Goal: Entertainment & Leisure: Browse casually

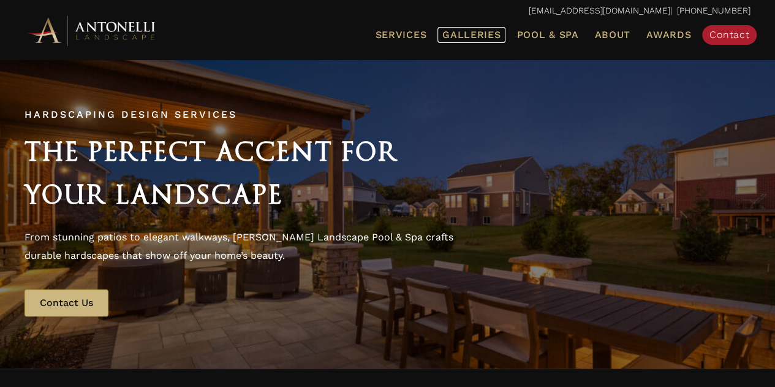
click at [477, 37] on span "Galleries" at bounding box center [471, 35] width 58 height 12
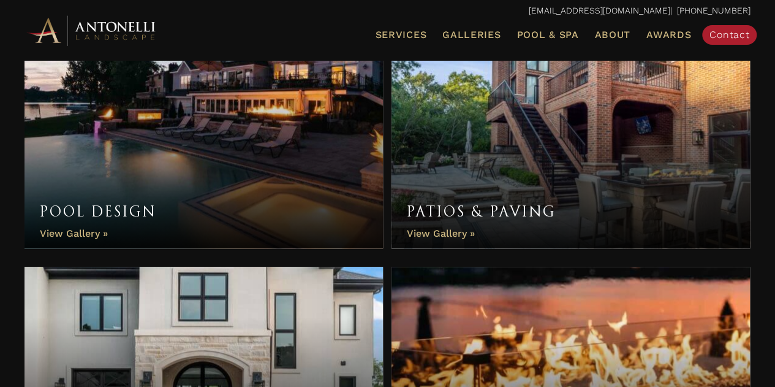
scroll to position [431, 0]
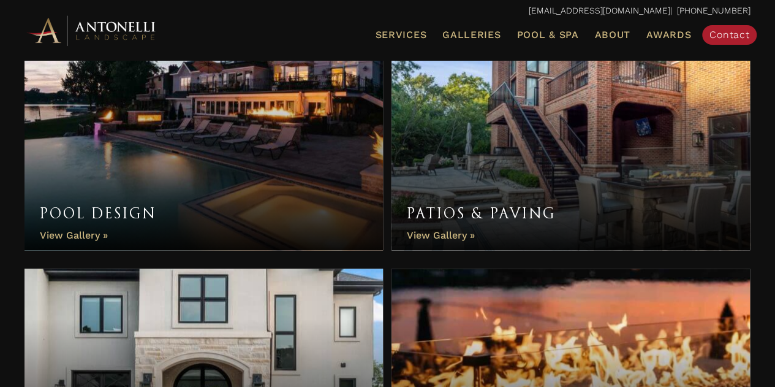
click at [300, 146] on link "Pool Design" at bounding box center [204, 139] width 358 height 221
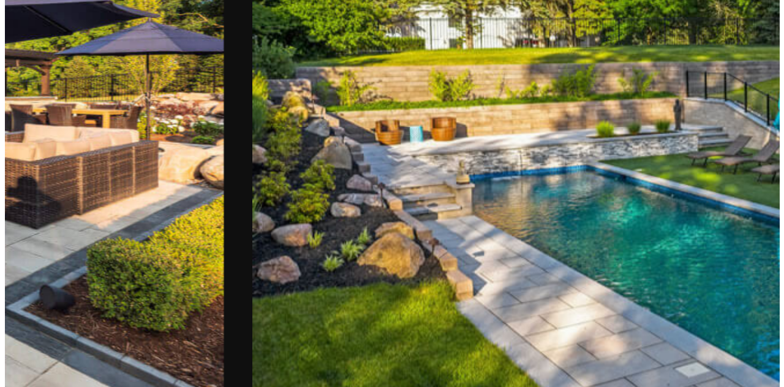
scroll to position [144, 0]
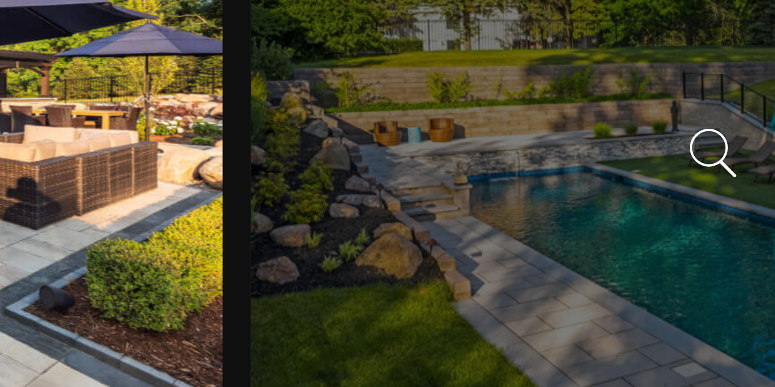
click at [603, 246] on div at bounding box center [631, 203] width 237 height 158
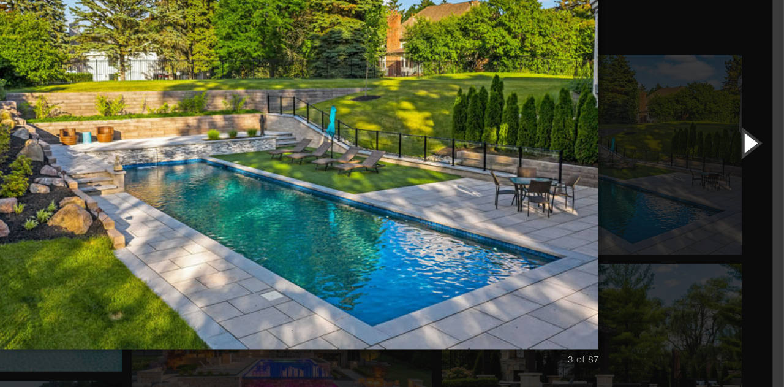
click at [744, 209] on button "Next (Right arrow key)" at bounding box center [756, 193] width 55 height 67
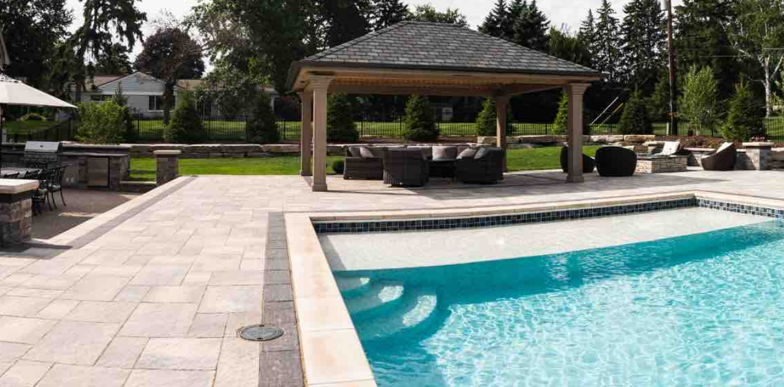
scroll to position [143, 0]
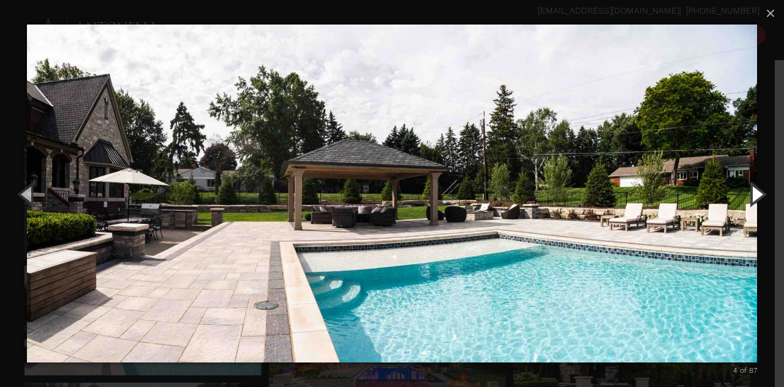
click at [757, 203] on button "Next (Right arrow key)" at bounding box center [756, 193] width 55 height 67
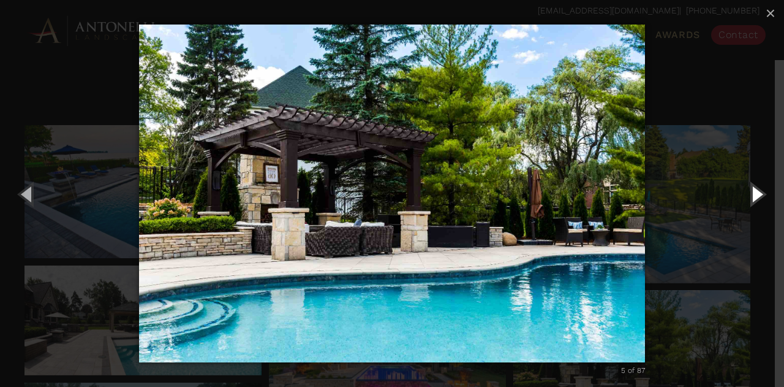
click at [755, 197] on button "Next (Right arrow key)" at bounding box center [756, 193] width 55 height 67
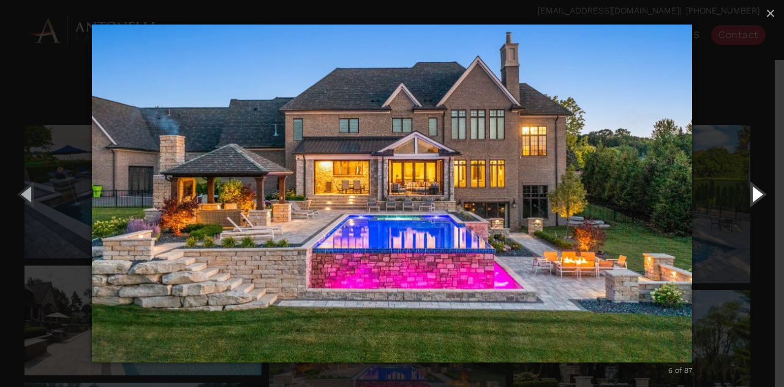
click at [753, 195] on button "Next (Right arrow key)" at bounding box center [756, 193] width 55 height 67
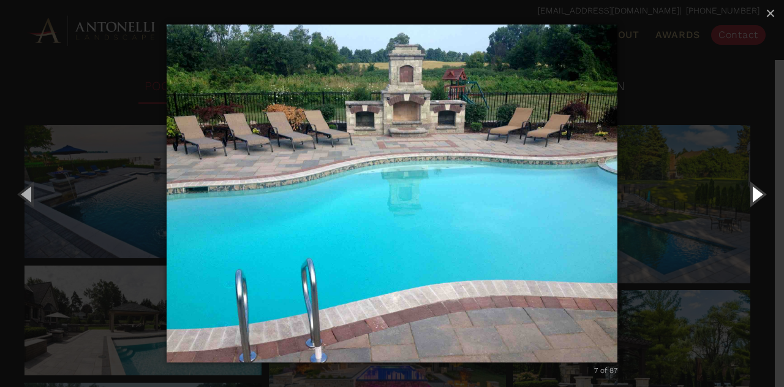
click at [757, 200] on button "Next (Right arrow key)" at bounding box center [756, 193] width 55 height 67
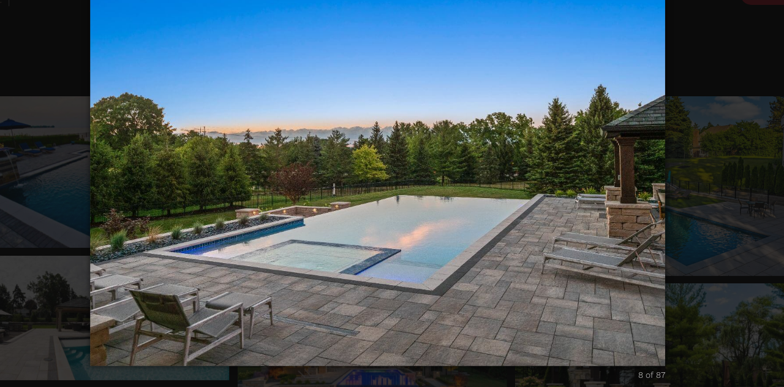
scroll to position [143, 0]
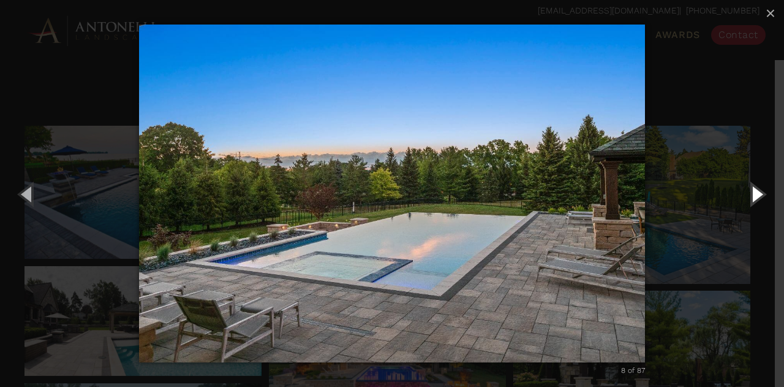
click at [760, 198] on button "Next (Right arrow key)" at bounding box center [756, 193] width 55 height 67
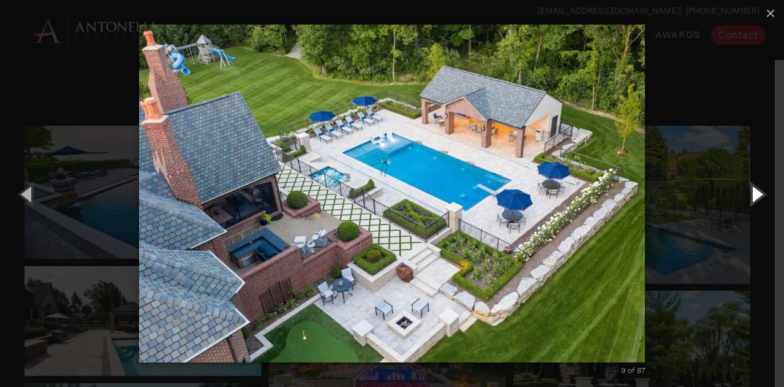
click at [761, 197] on button "Next (Right arrow key)" at bounding box center [756, 193] width 55 height 67
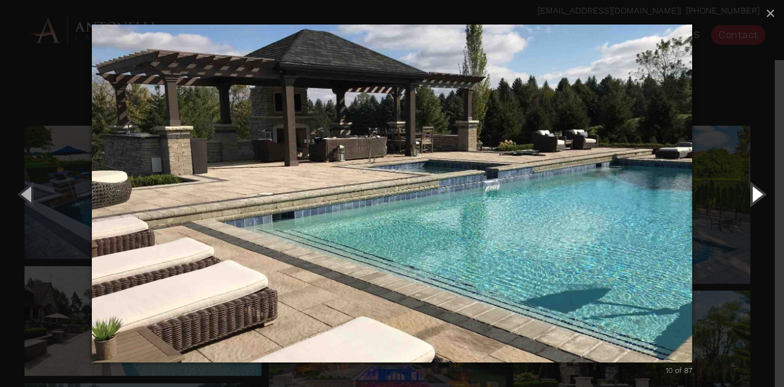
click at [758, 197] on button "Next (Right arrow key)" at bounding box center [756, 193] width 55 height 67
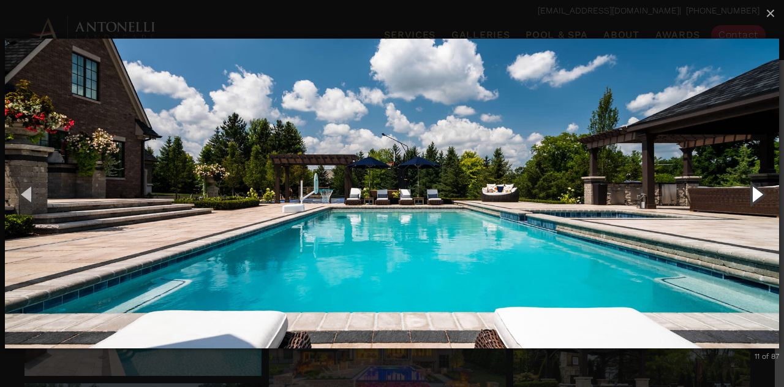
click at [758, 190] on button "Next (Right arrow key)" at bounding box center [756, 193] width 55 height 67
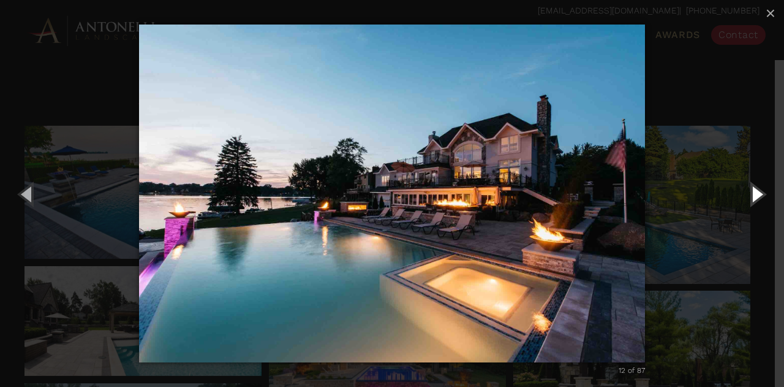
click at [758, 222] on button "Next (Right arrow key)" at bounding box center [756, 193] width 55 height 67
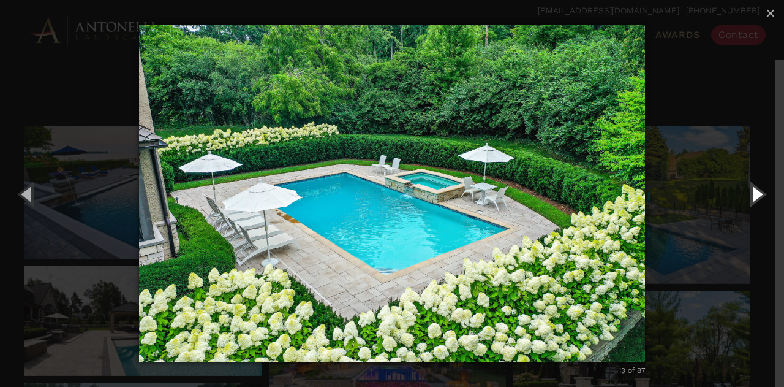
click at [753, 191] on button "Next (Right arrow key)" at bounding box center [756, 193] width 55 height 67
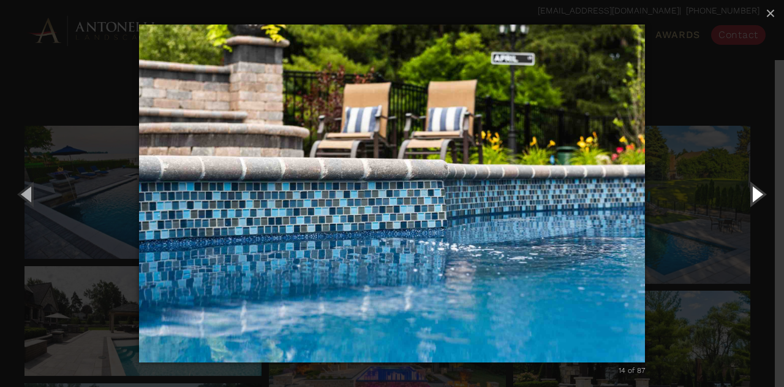
click at [750, 197] on button "Next (Right arrow key)" at bounding box center [756, 193] width 55 height 67
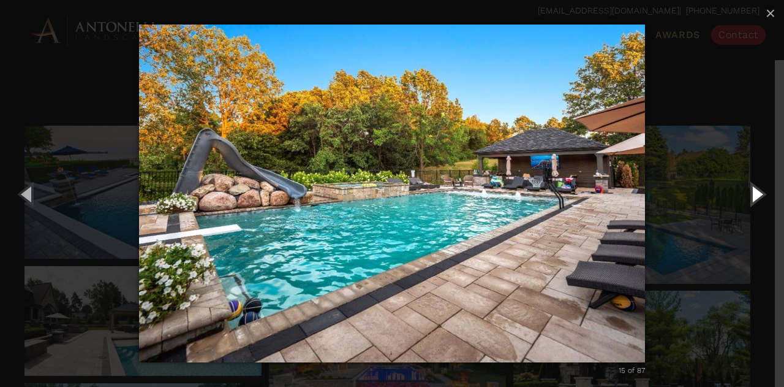
click at [759, 194] on button "Next (Right arrow key)" at bounding box center [756, 193] width 55 height 67
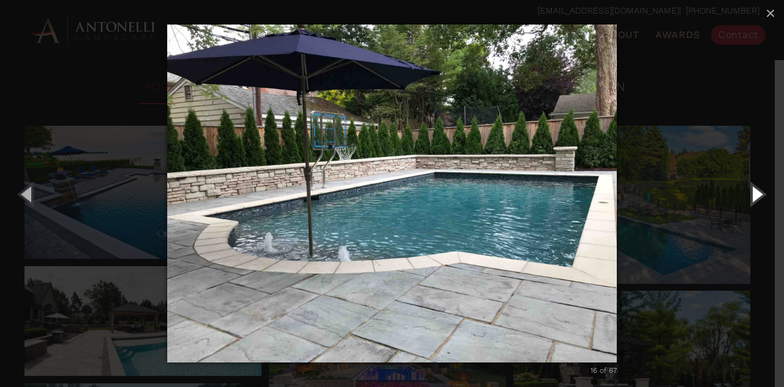
click at [763, 195] on button "Next (Right arrow key)" at bounding box center [756, 193] width 55 height 67
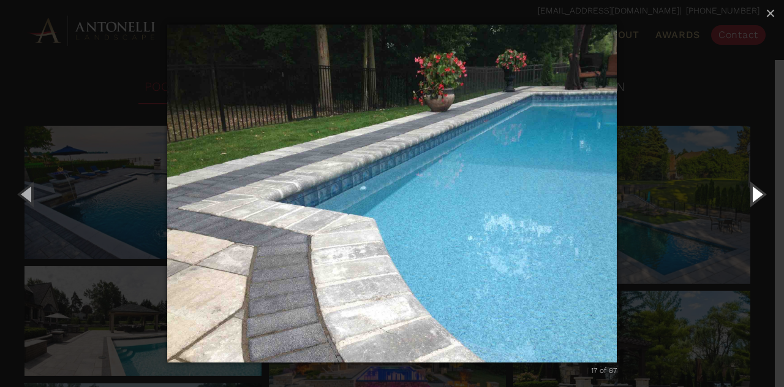
click at [749, 194] on button "Next (Right arrow key)" at bounding box center [756, 193] width 55 height 67
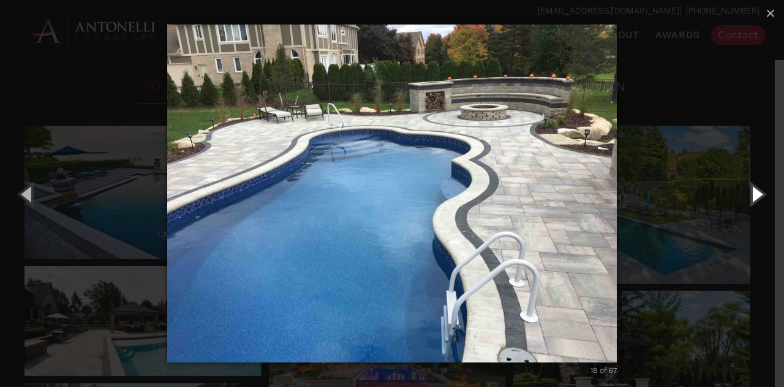
click at [755, 197] on button "Next (Right arrow key)" at bounding box center [756, 193] width 55 height 67
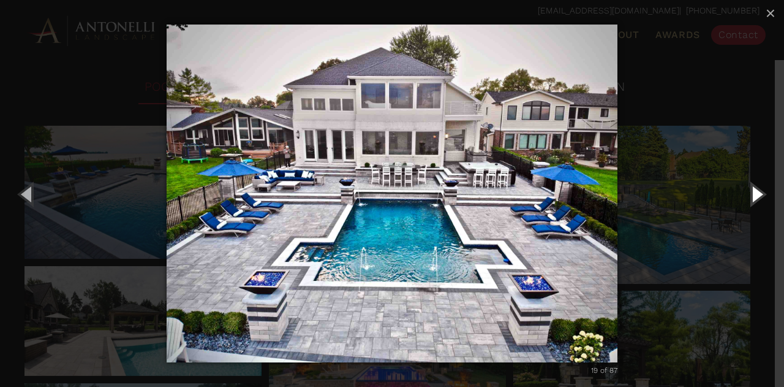
click at [759, 187] on button "Next (Right arrow key)" at bounding box center [756, 193] width 55 height 67
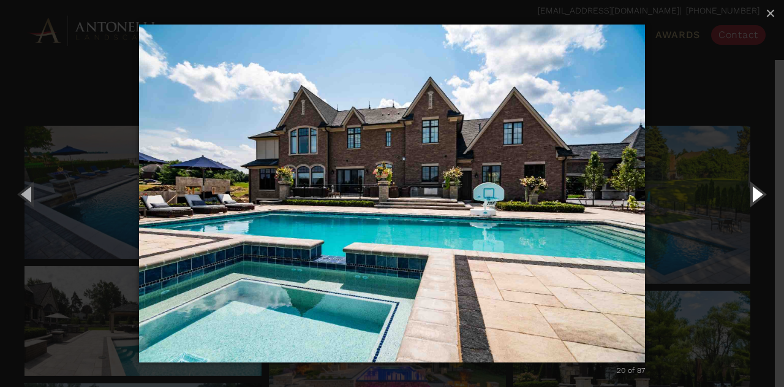
click at [756, 196] on button "Next (Right arrow key)" at bounding box center [756, 193] width 55 height 67
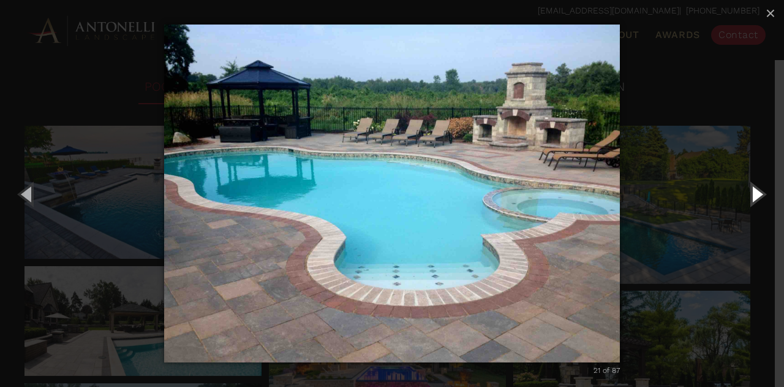
click at [764, 198] on button "Next (Right arrow key)" at bounding box center [756, 193] width 55 height 67
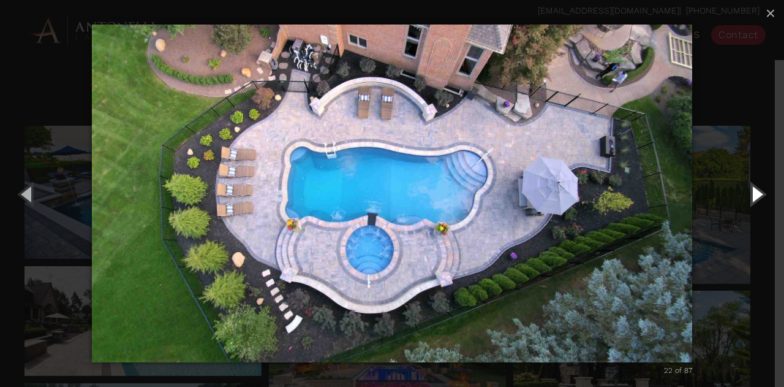
click at [763, 191] on button "Next (Right arrow key)" at bounding box center [756, 193] width 55 height 67
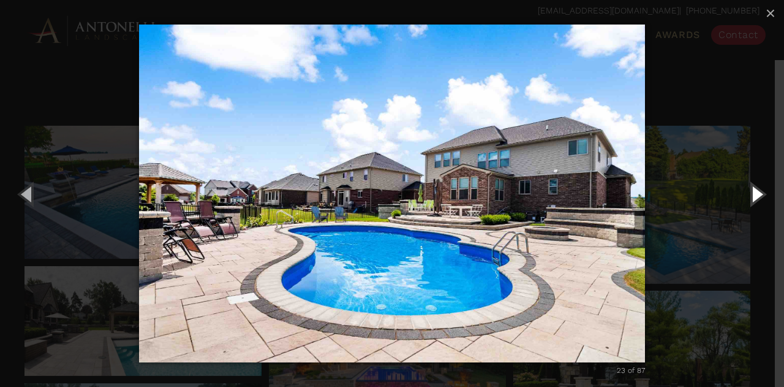
click at [757, 191] on button "Next (Right arrow key)" at bounding box center [756, 193] width 55 height 67
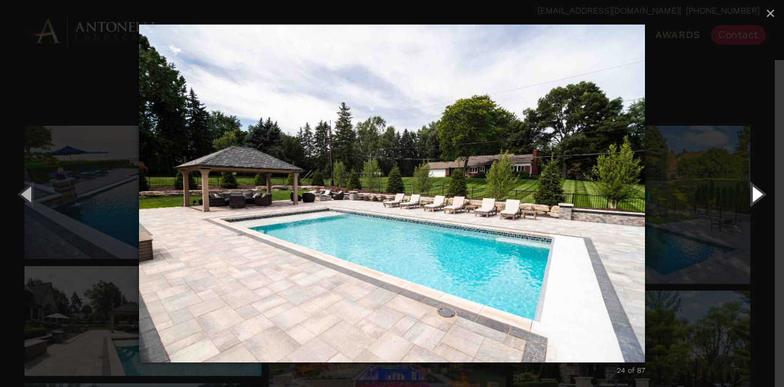
click at [751, 192] on button "Next (Right arrow key)" at bounding box center [756, 193] width 55 height 67
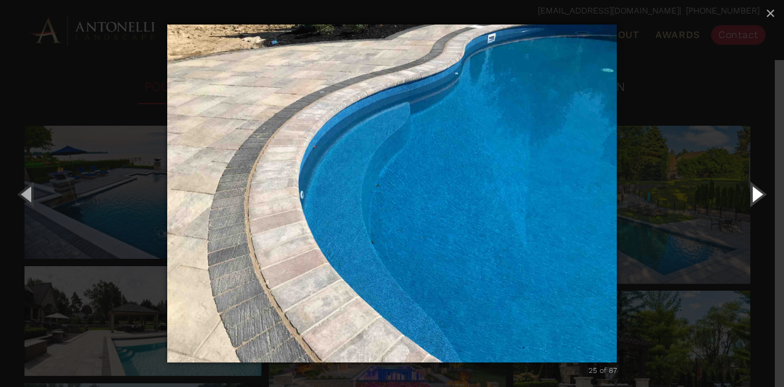
click at [758, 184] on button "Next (Right arrow key)" at bounding box center [756, 193] width 55 height 67
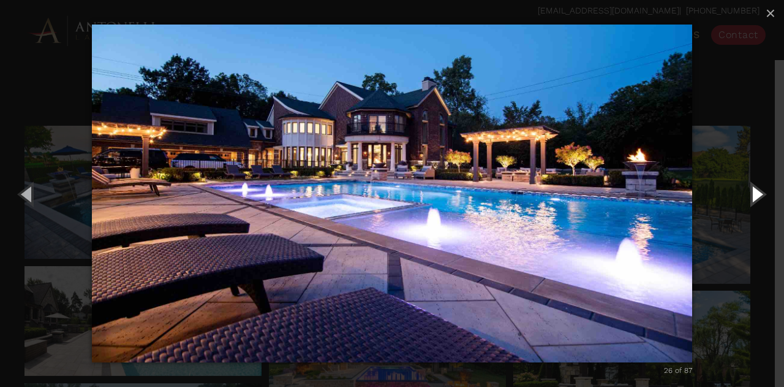
click at [750, 195] on button "Next (Right arrow key)" at bounding box center [756, 193] width 55 height 67
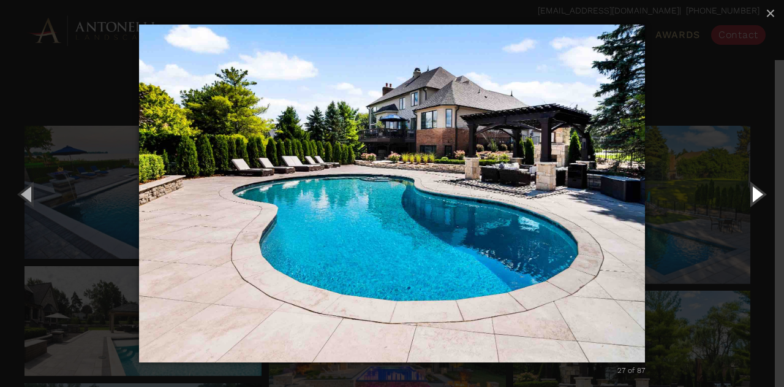
click at [761, 194] on button "Next (Right arrow key)" at bounding box center [756, 193] width 55 height 67
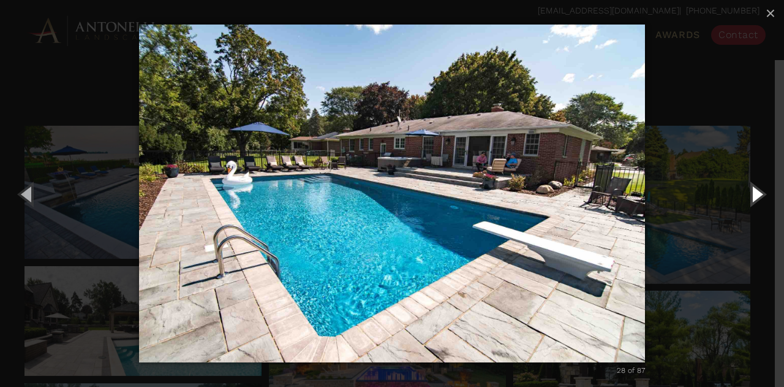
click at [763, 189] on button "Next (Right arrow key)" at bounding box center [756, 193] width 55 height 67
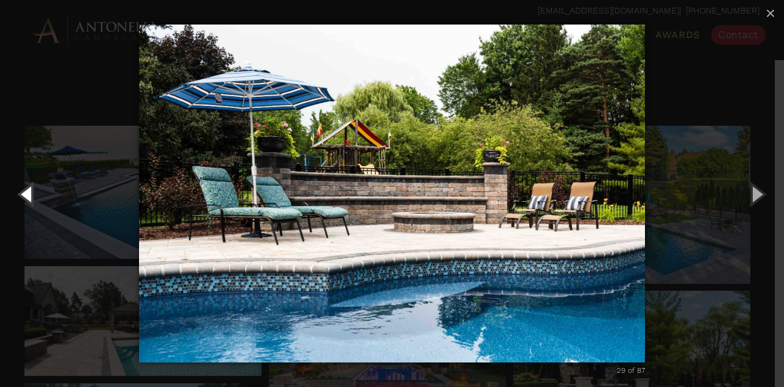
click at [27, 214] on button "Previous (Left arrow key)" at bounding box center [27, 193] width 55 height 67
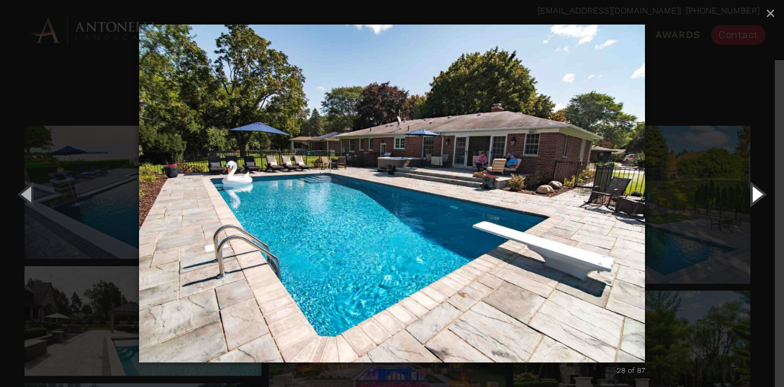
click at [755, 196] on button "Next (Right arrow key)" at bounding box center [756, 193] width 55 height 67
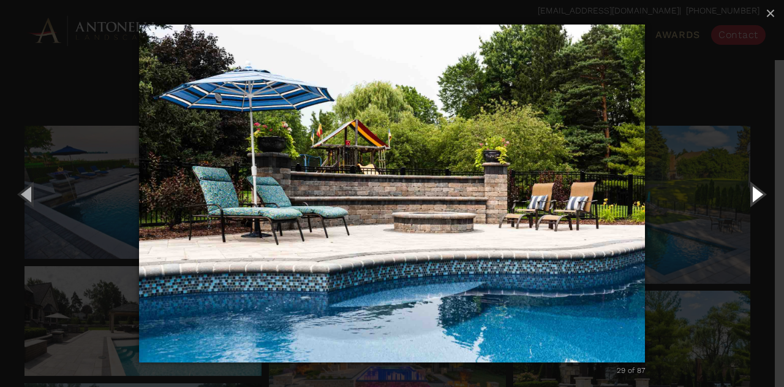
click at [762, 193] on button "Next (Right arrow key)" at bounding box center [756, 193] width 55 height 67
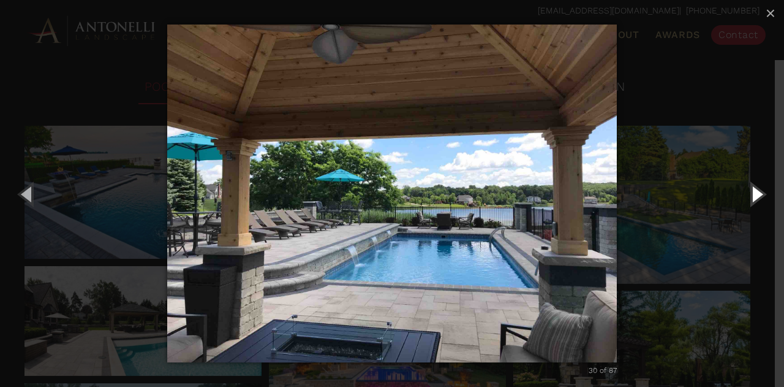
click at [766, 191] on button "Next (Right arrow key)" at bounding box center [756, 193] width 55 height 67
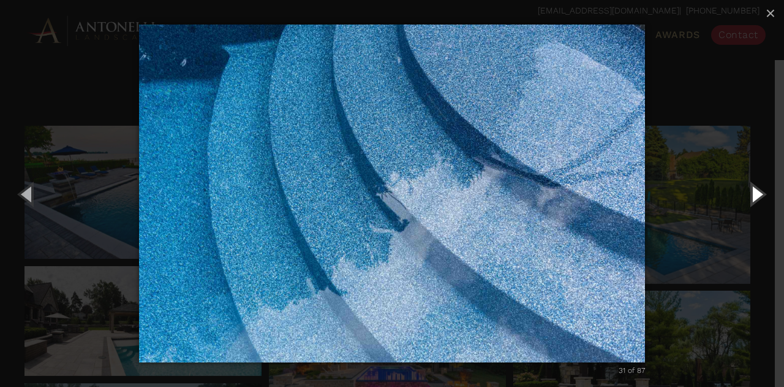
click at [767, 196] on button "Next (Right arrow key)" at bounding box center [756, 193] width 55 height 67
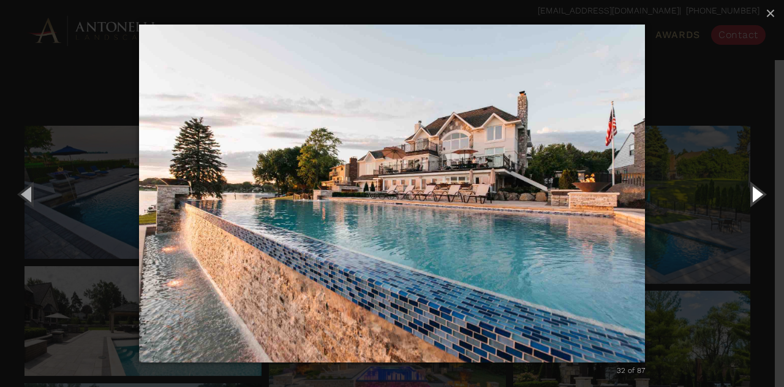
click at [767, 189] on button "Next (Right arrow key)" at bounding box center [756, 193] width 55 height 67
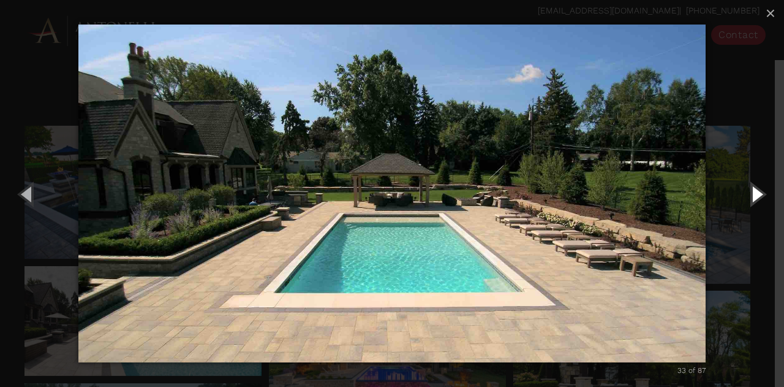
click at [774, 190] on button "Next (Right arrow key)" at bounding box center [756, 193] width 55 height 67
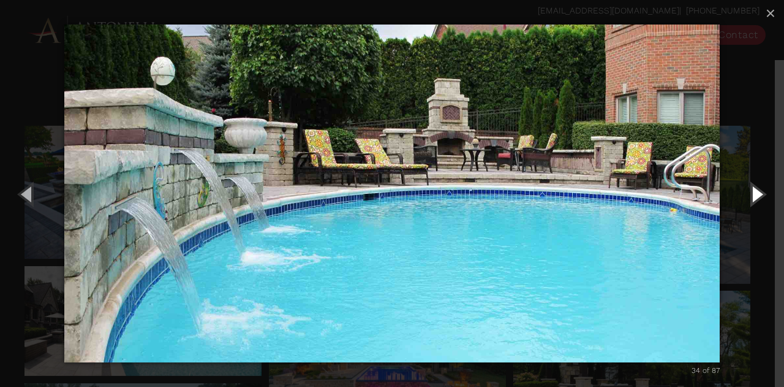
click at [758, 196] on button "Next (Right arrow key)" at bounding box center [756, 193] width 55 height 67
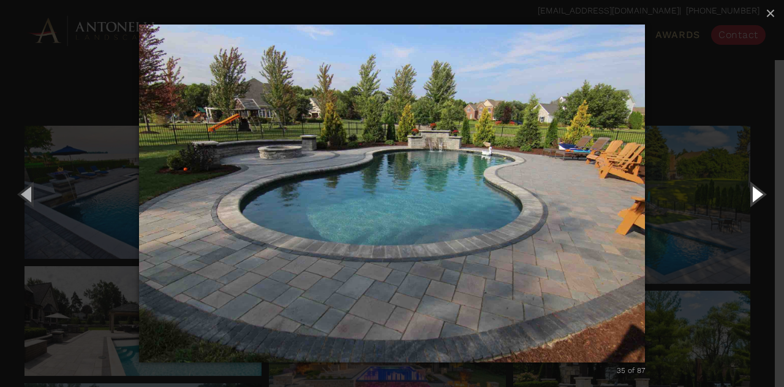
click at [765, 197] on button "Next (Right arrow key)" at bounding box center [756, 193] width 55 height 67
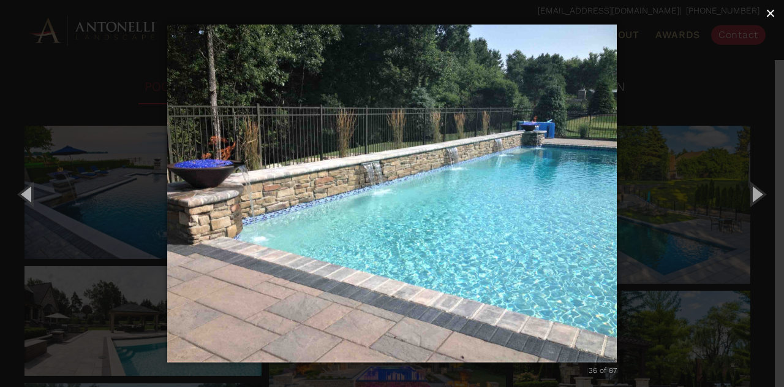
click at [770, 13] on span "×" at bounding box center [771, 13] width 10 height 19
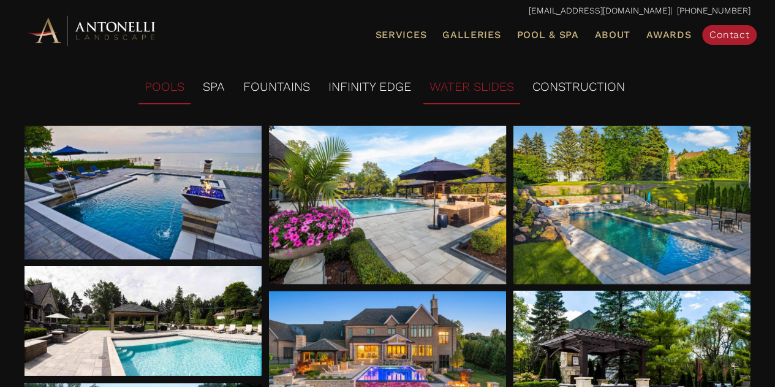
click at [458, 88] on li "WATER SLIDES" at bounding box center [471, 87] width 97 height 34
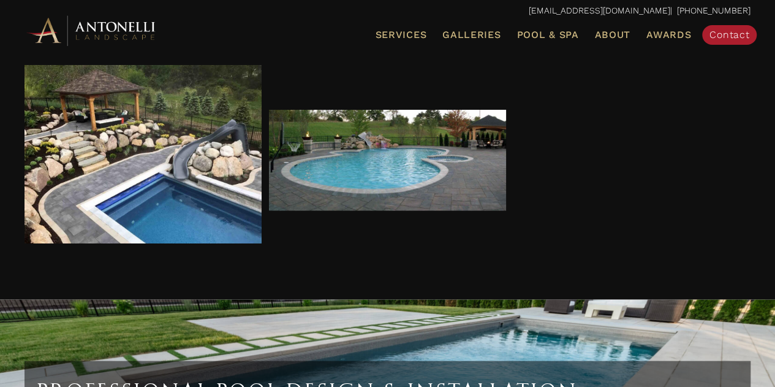
scroll to position [0, 0]
